Goal: Find specific page/section: Find specific page/section

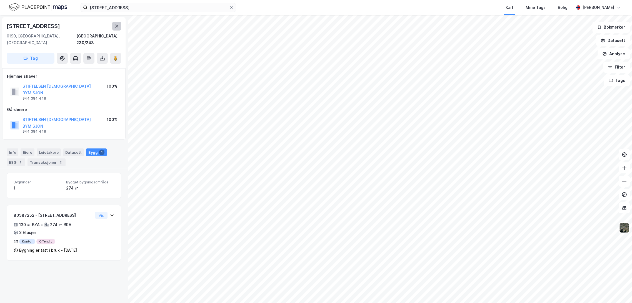
click at [117, 25] on icon at bounding box center [116, 26] width 4 height 4
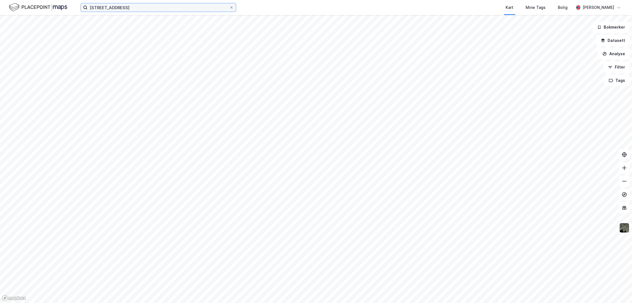
click at [148, 10] on input "[STREET_ADDRESS]" at bounding box center [159, 7] width 142 height 8
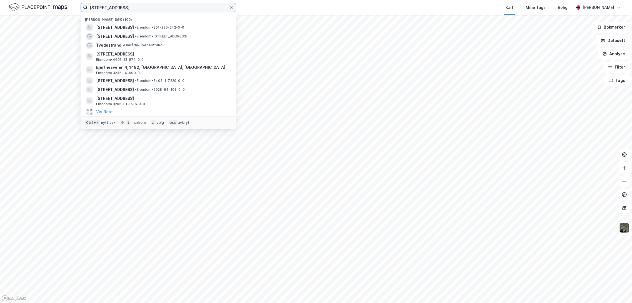
click at [148, 10] on input "[STREET_ADDRESS]" at bounding box center [159, 7] width 142 height 8
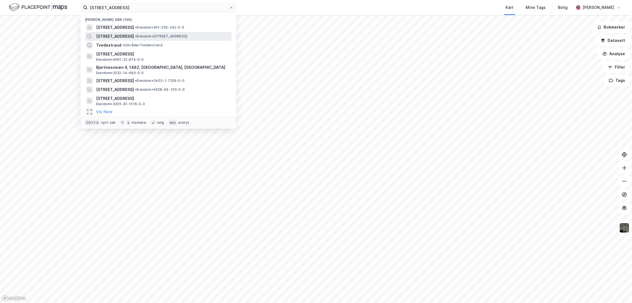
click at [136, 35] on span "• Eiendom • [STREET_ADDRESS]" at bounding box center [161, 36] width 52 height 4
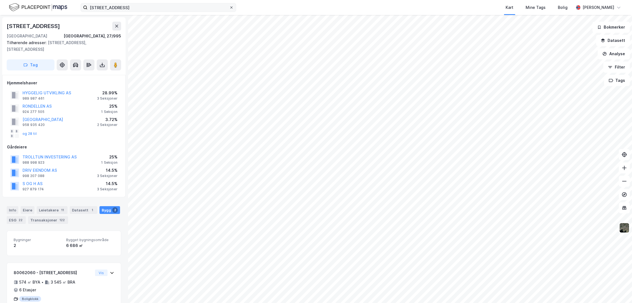
click at [232, 8] on icon at bounding box center [231, 7] width 3 height 3
click at [229, 8] on input "[STREET_ADDRESS]" at bounding box center [159, 7] width 142 height 8
